Goal: Navigation & Orientation: Find specific page/section

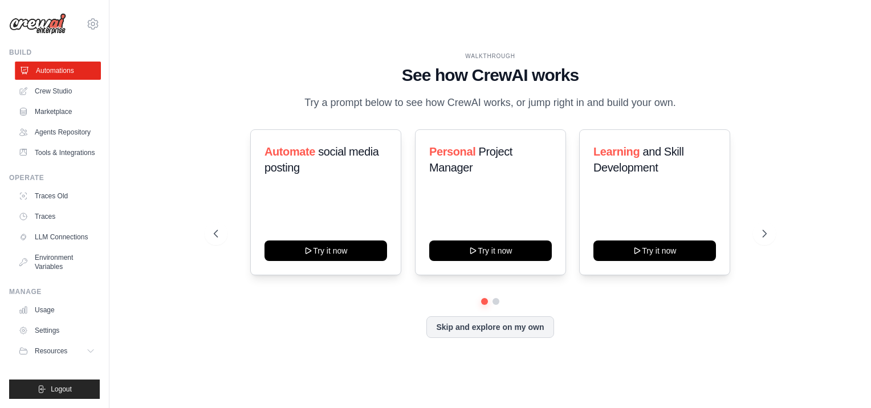
click at [48, 70] on link "Automations" at bounding box center [58, 71] width 86 height 18
click at [43, 103] on link "Marketplace" at bounding box center [58, 112] width 86 height 18
click at [40, 89] on link "Crew Studio" at bounding box center [58, 91] width 86 height 18
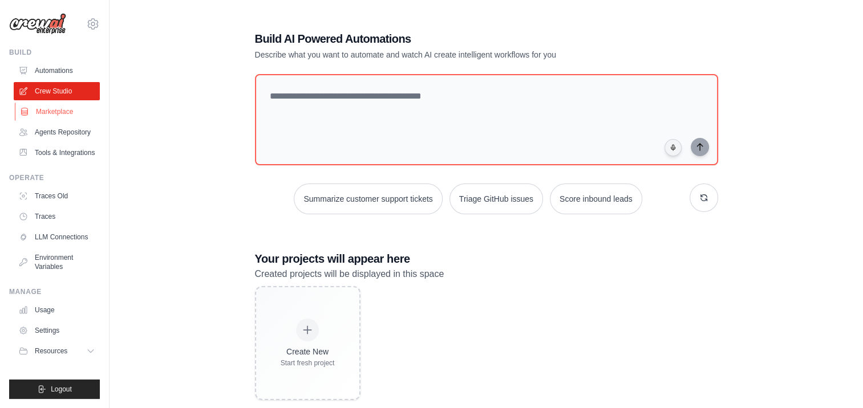
click at [18, 113] on link "Marketplace" at bounding box center [58, 112] width 86 height 18
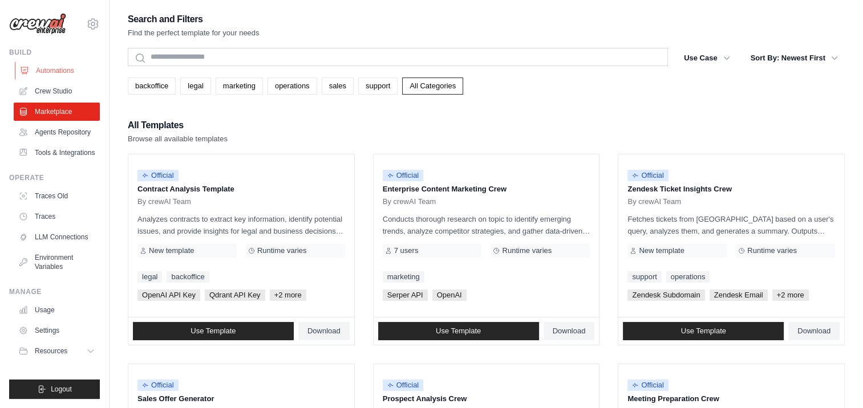
click at [91, 67] on link "Automations" at bounding box center [58, 71] width 86 height 18
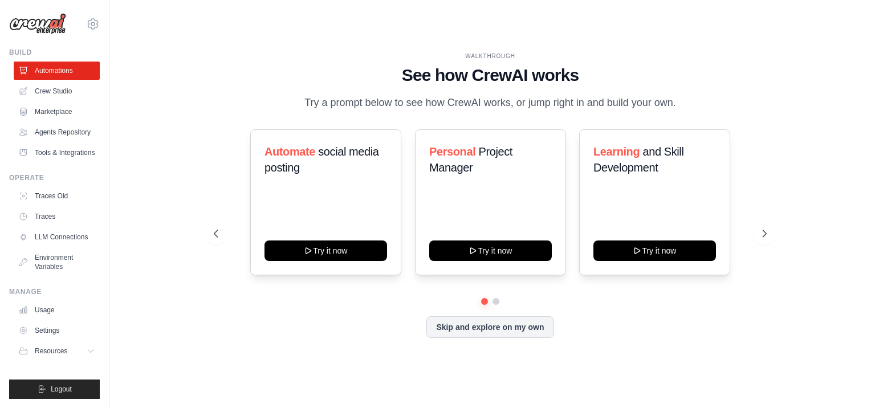
click at [57, 32] on img at bounding box center [37, 24] width 57 height 22
click at [49, 23] on img at bounding box center [37, 24] width 57 height 22
click at [29, 30] on img at bounding box center [37, 24] width 57 height 22
click at [106, 25] on div "[EMAIL_ADDRESS][DOMAIN_NAME] Settings Build Automations Resources" at bounding box center [54, 204] width 109 height 408
click at [100, 25] on div "[EMAIL_ADDRESS][DOMAIN_NAME] Settings Build Automations Resources" at bounding box center [54, 204] width 109 height 408
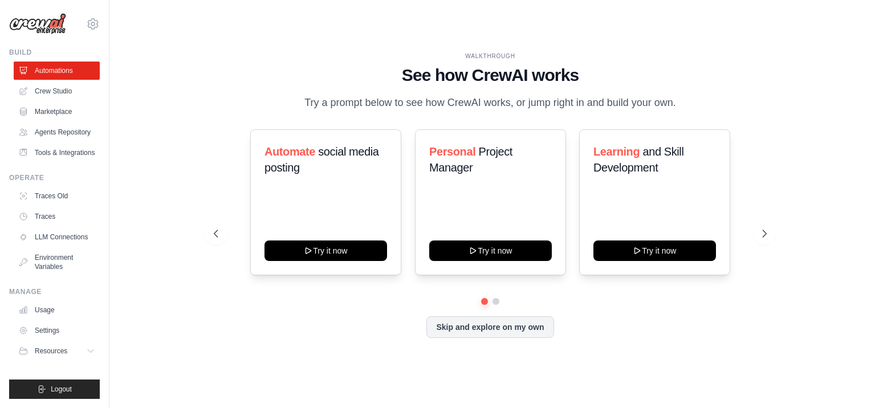
click at [100, 30] on div "[EMAIL_ADDRESS][DOMAIN_NAME] Settings Build Automations Resources" at bounding box center [54, 204] width 109 height 408
click at [98, 25] on icon at bounding box center [93, 24] width 10 height 10
click at [56, 31] on img at bounding box center [37, 24] width 57 height 22
click at [75, 132] on link "Agents Repository" at bounding box center [58, 132] width 86 height 18
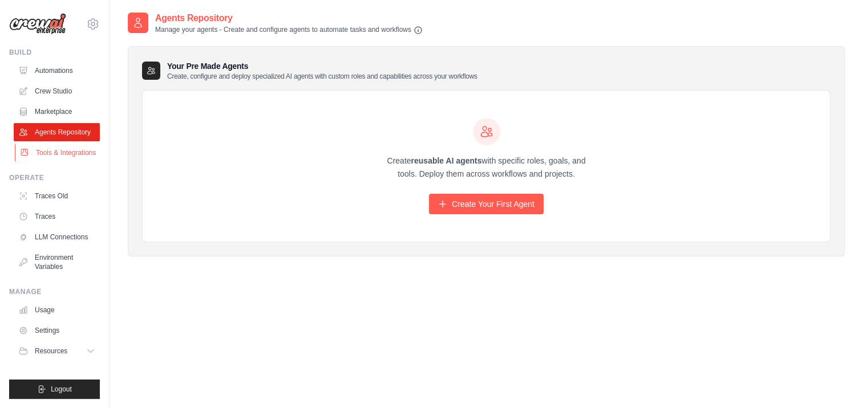
click at [82, 158] on link "Tools & Integrations" at bounding box center [58, 153] width 86 height 18
